Goal: Information Seeking & Learning: Find specific fact

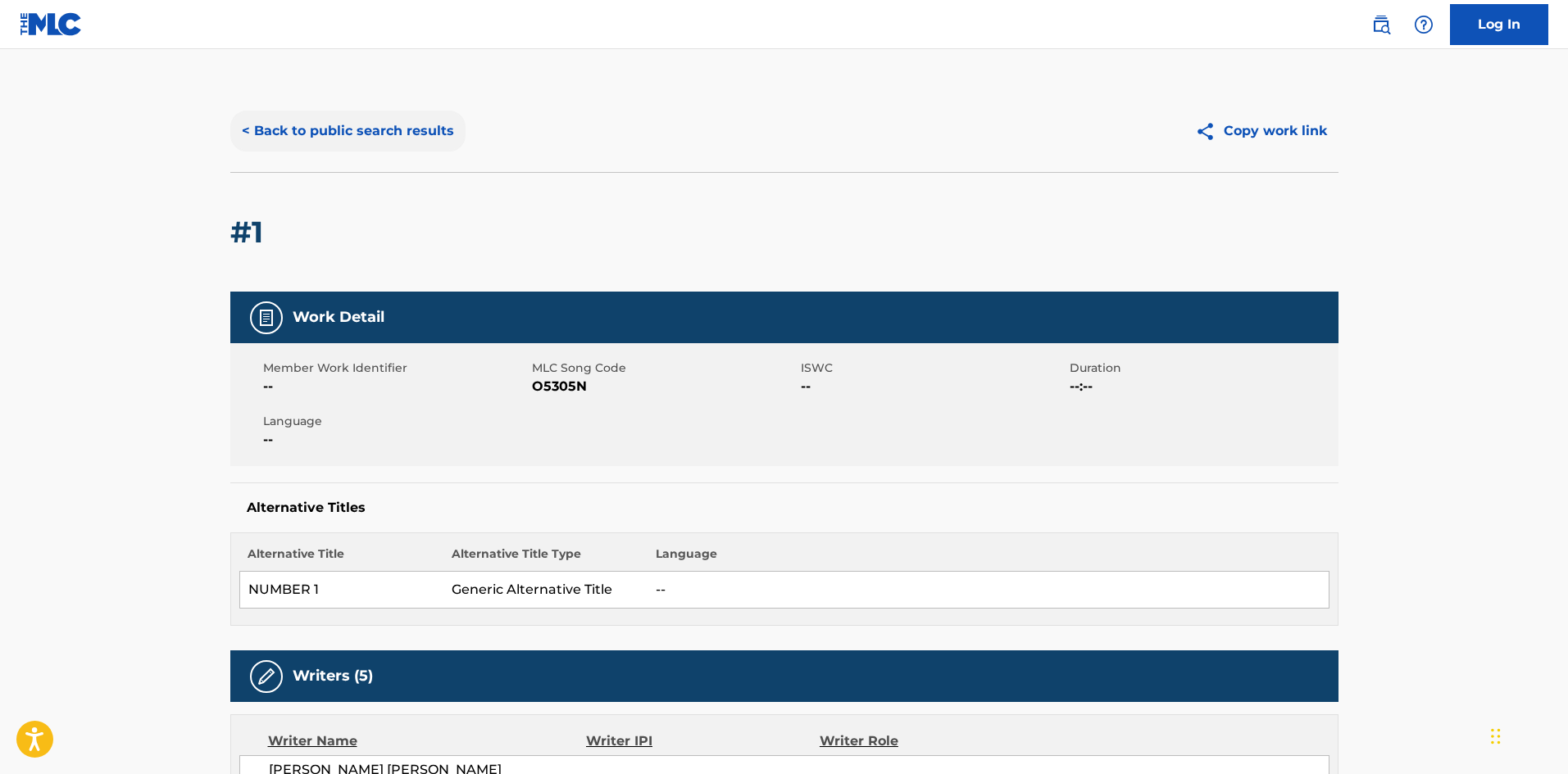
click at [399, 129] on button "< Back to public search results" at bounding box center [348, 131] width 235 height 41
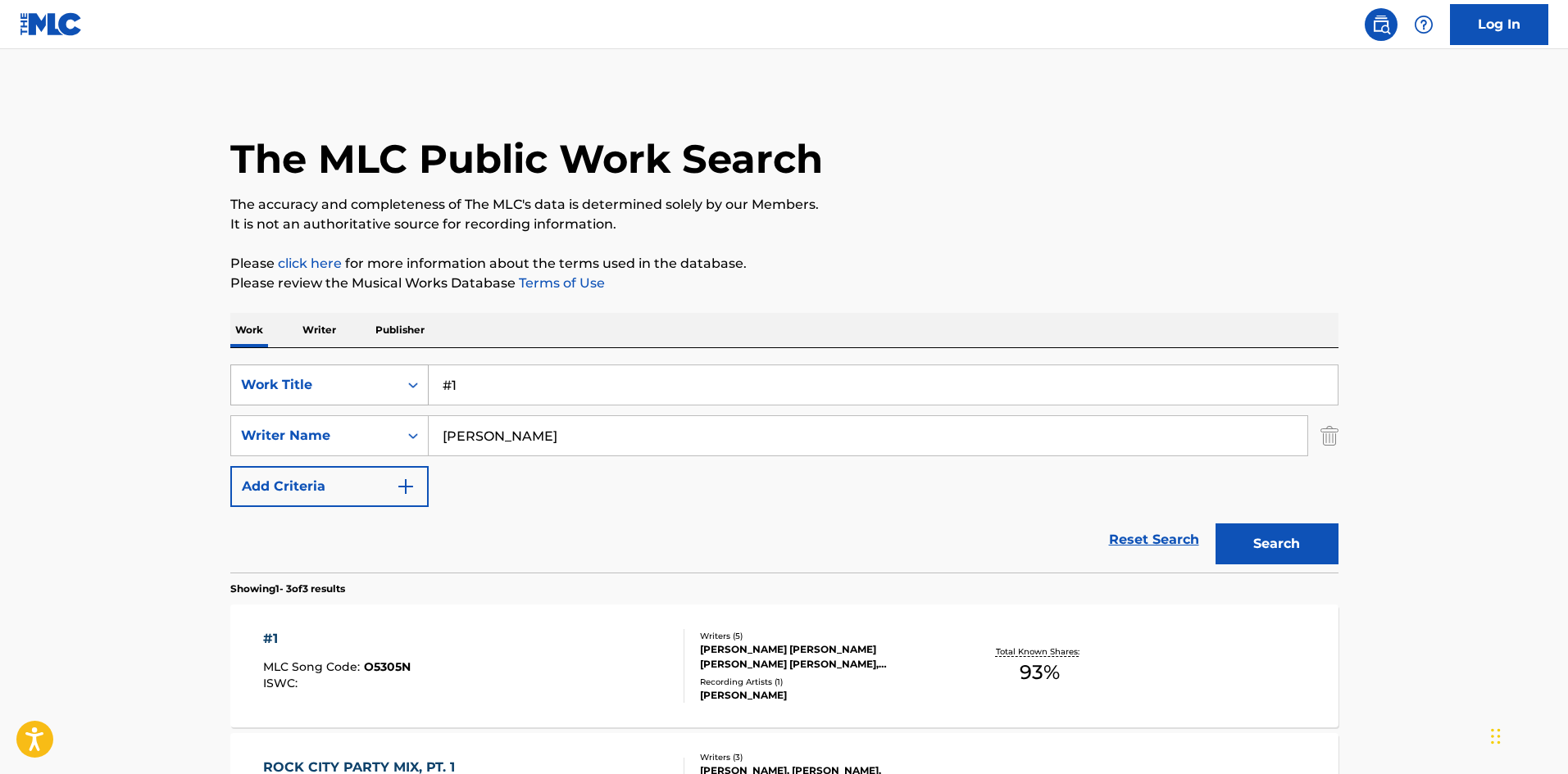
drag, startPoint x: 524, startPoint y: 392, endPoint x: 307, endPoint y: 394, distance: 217.0
click at [307, 394] on div "SearchWithCriteria9b06aab9-3b9c-4454-979e-2e2e988037fd Work Title #1" at bounding box center [785, 385] width 1108 height 41
paste input "Esa Mujer [PERSON_NAME]"
type input "Esa Mujer [PERSON_NAME]"
drag, startPoint x: 599, startPoint y: 435, endPoint x: 210, endPoint y: 454, distance: 389.5
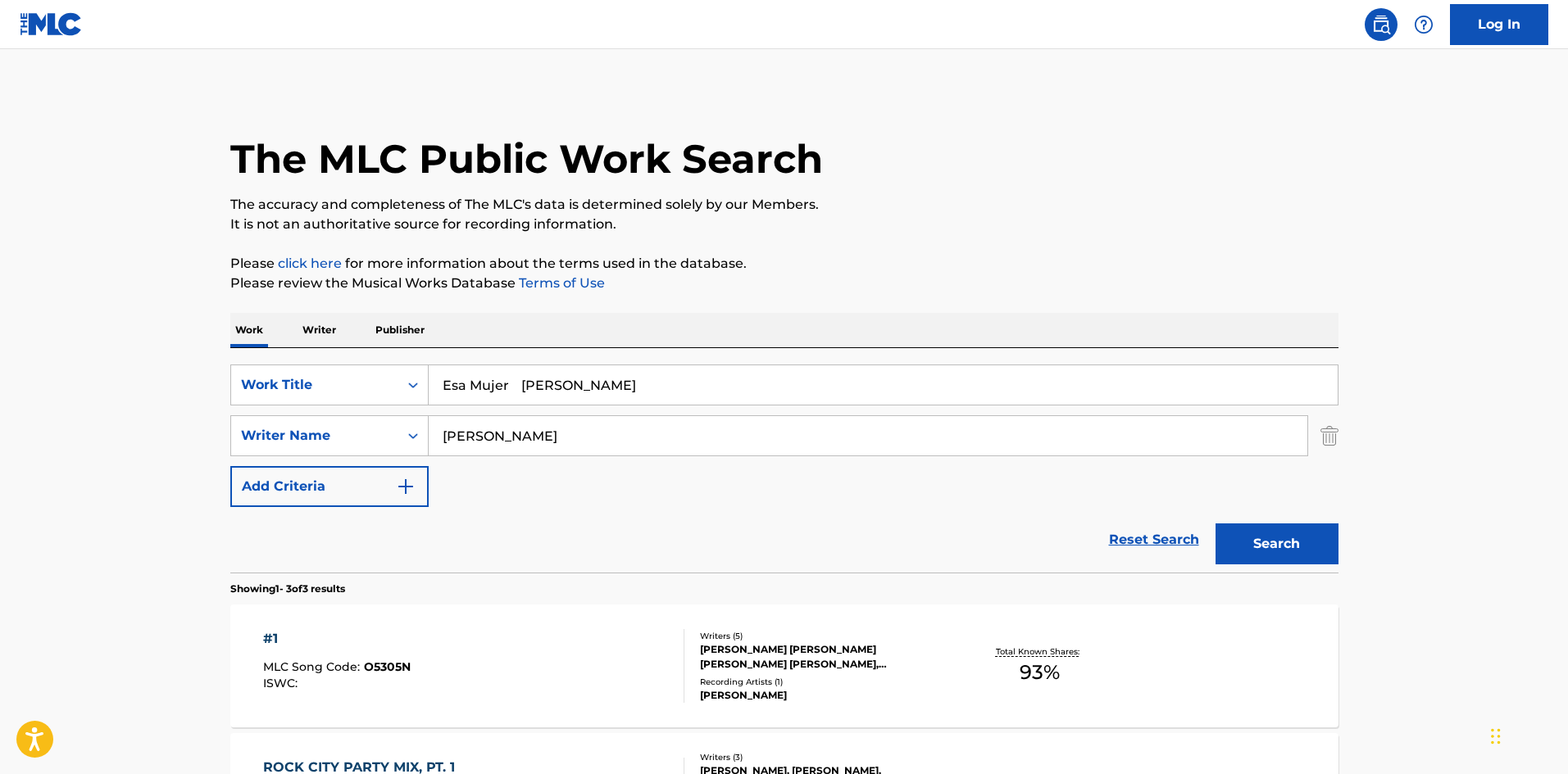
click at [210, 454] on div "The MLC Public Work Search The accuracy and completeness of The MLC's data is d…" at bounding box center [784, 576] width 1148 height 972
paste input "[PERSON_NAME] [PERSON_NAME]"
type input "[PERSON_NAME] [PERSON_NAME]"
drag, startPoint x: 530, startPoint y: 387, endPoint x: 717, endPoint y: 399, distance: 187.4
click at [717, 399] on input "Esa Mujer [PERSON_NAME]" at bounding box center [883, 385] width 909 height 39
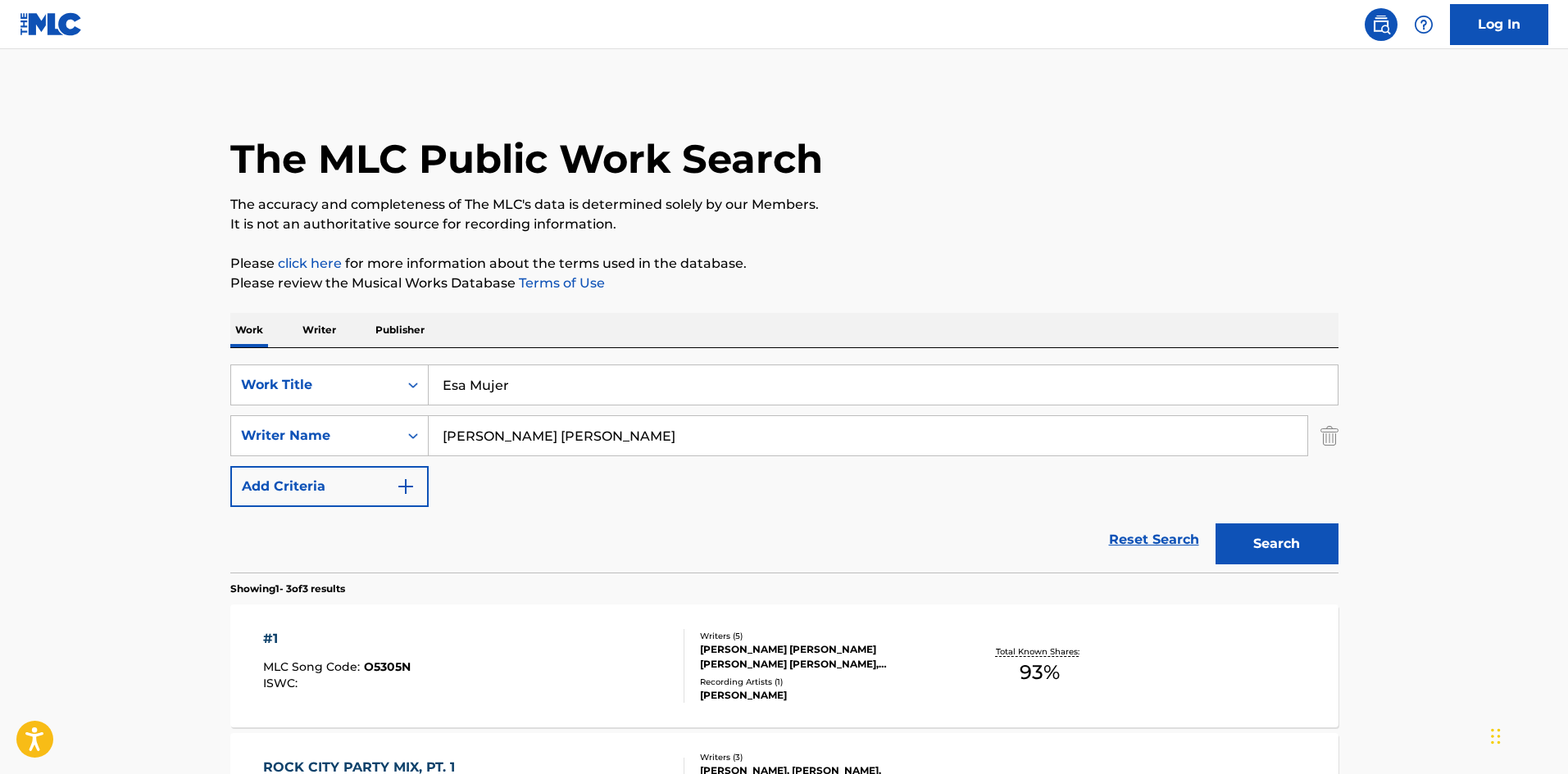
type input "Esa Mujer"
click at [1215, 523] on button "Search" at bounding box center [1277, 543] width 123 height 41
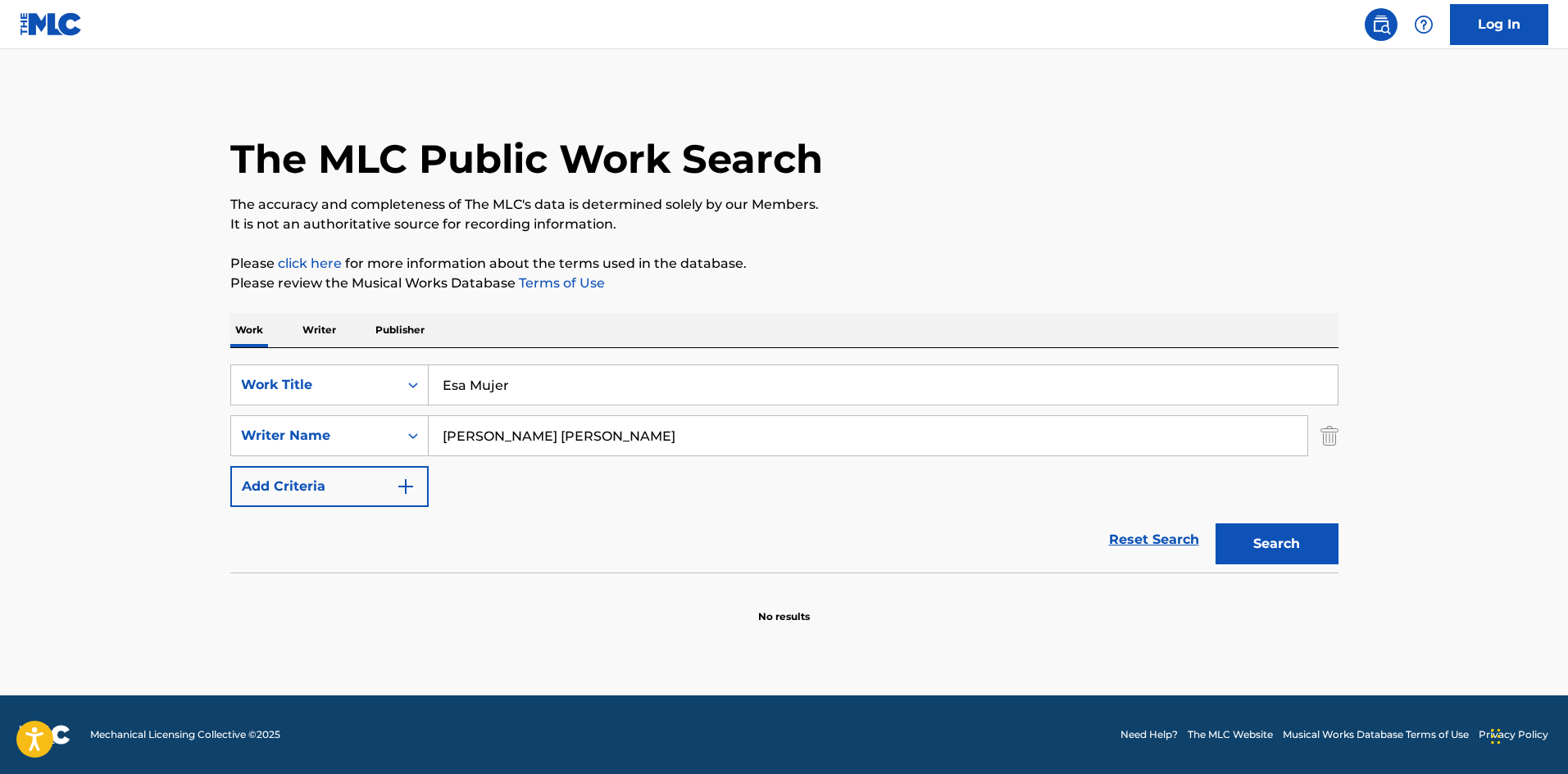
drag, startPoint x: 645, startPoint y: 438, endPoint x: 198, endPoint y: 420, distance: 447.4
click at [198, 420] on main "The MLC Public Work Search The accuracy and completeness of The MLC's data is d…" at bounding box center [784, 372] width 1568 height 646
paste input "[PERSON_NAME]"
type input "[PERSON_NAME]"
click at [1215, 523] on button "Search" at bounding box center [1277, 543] width 123 height 41
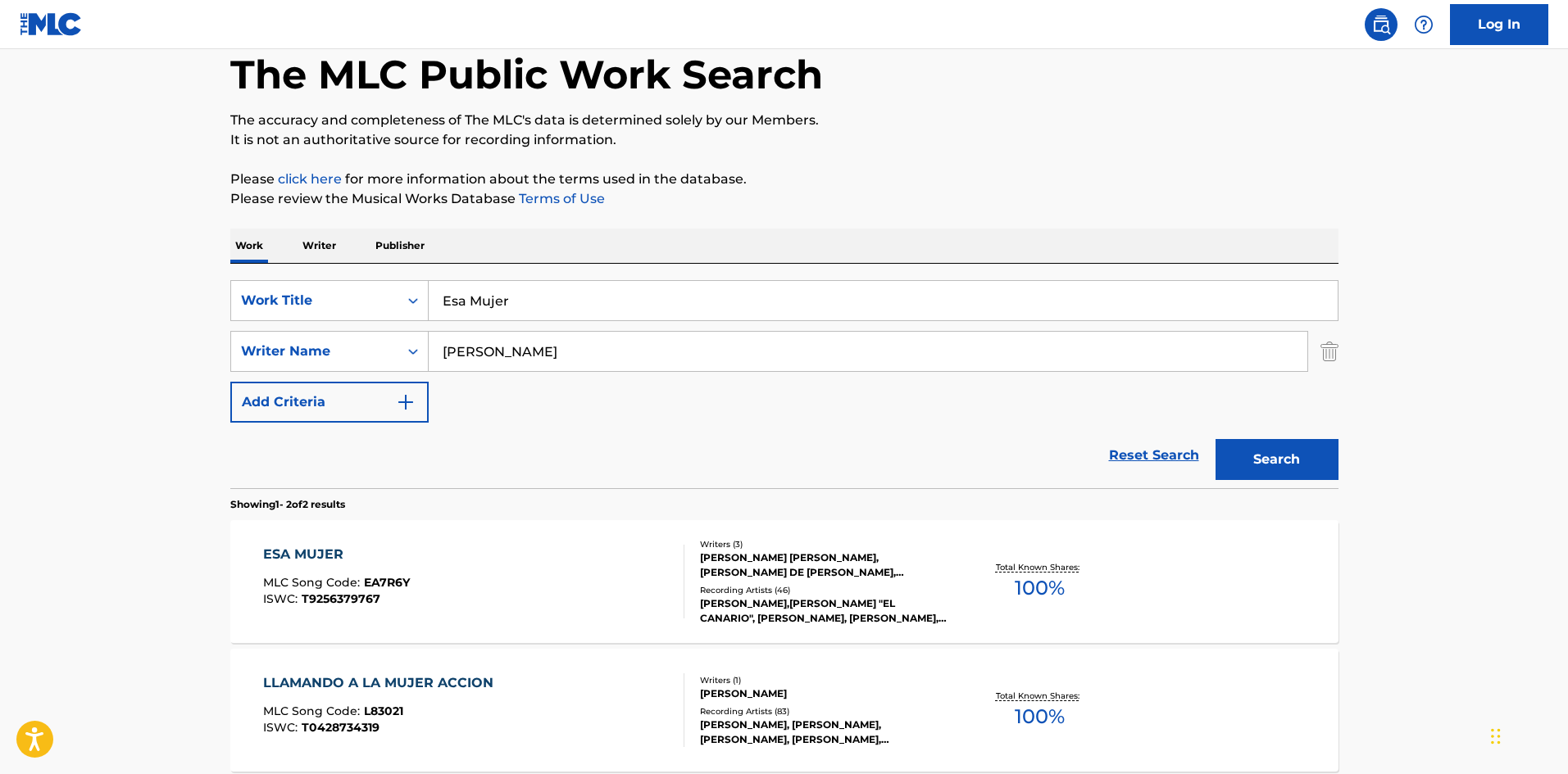
scroll to position [164, 0]
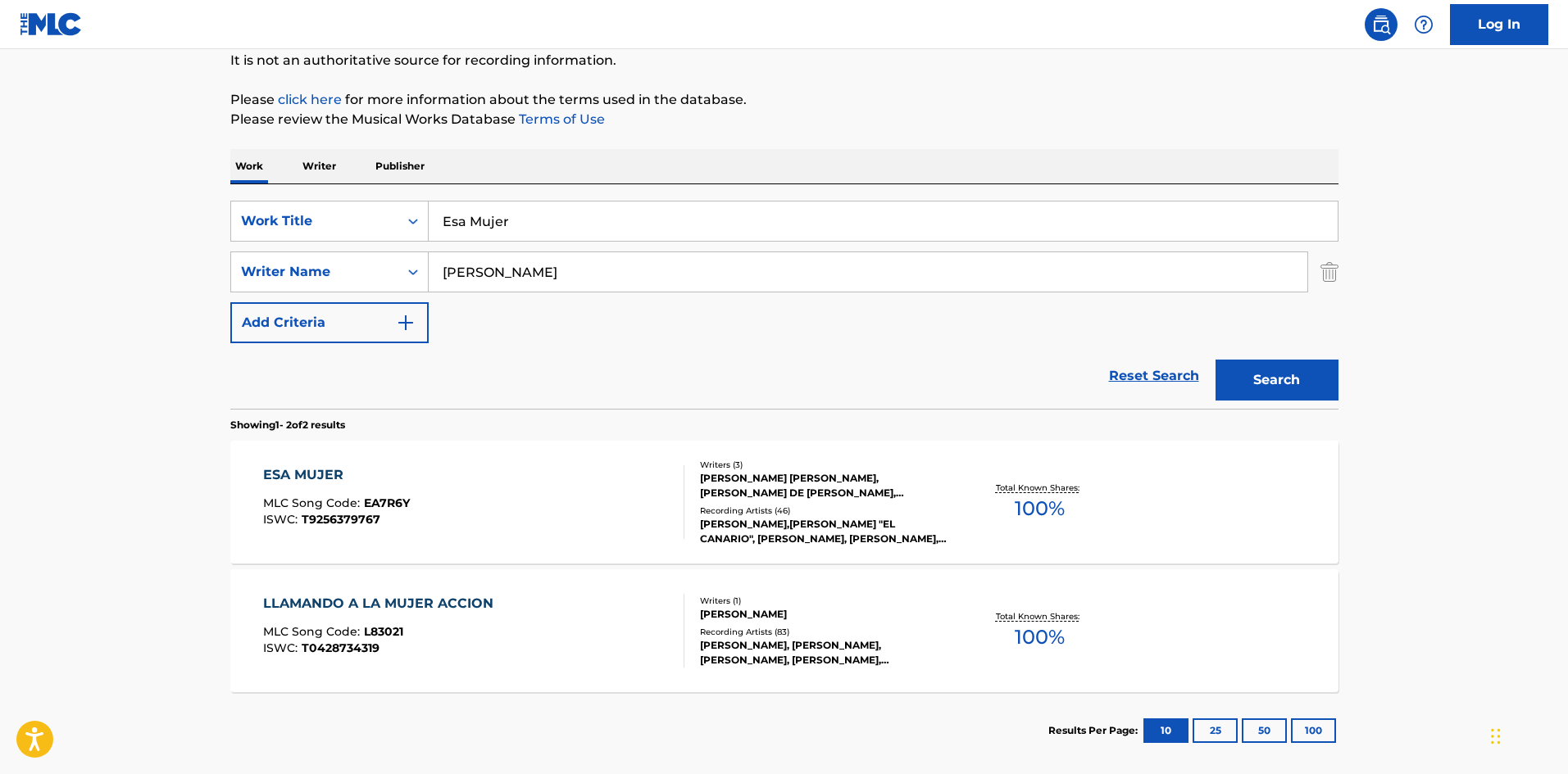
click at [759, 468] on div "Writers ( 3 )" at bounding box center [823, 465] width 247 height 12
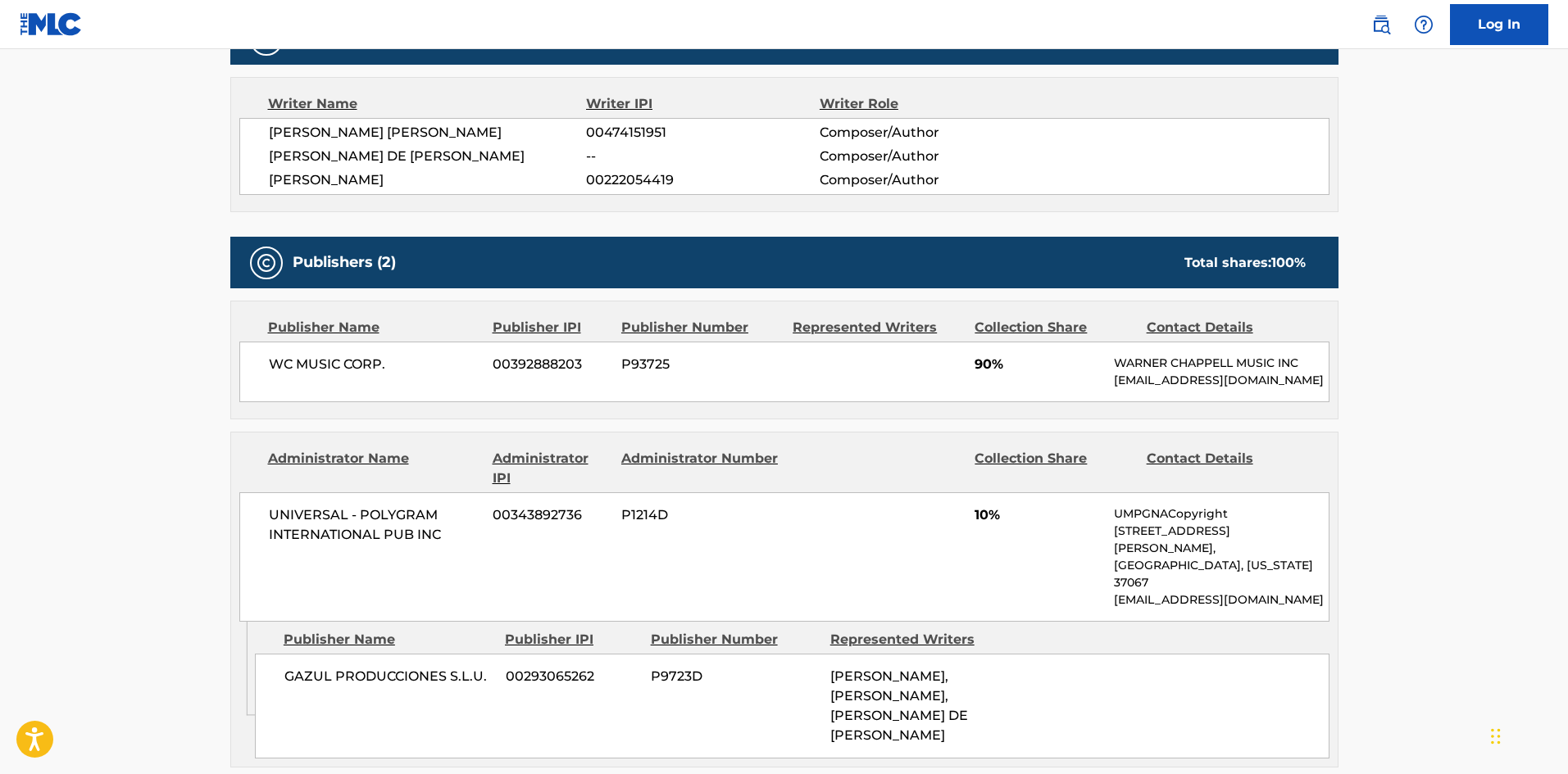
scroll to position [534, 0]
